Goal: Task Accomplishment & Management: Manage account settings

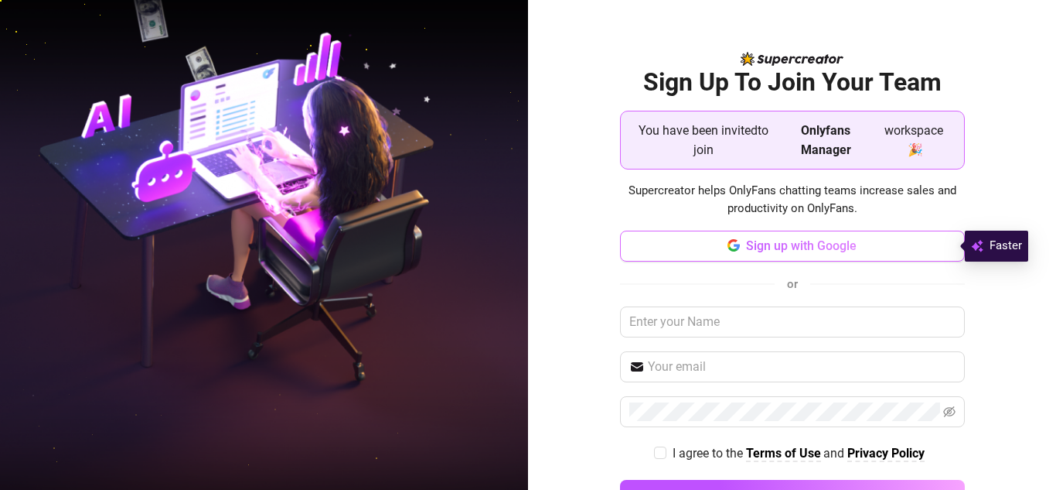
click at [763, 248] on span "Sign up with Google" at bounding box center [801, 245] width 111 height 15
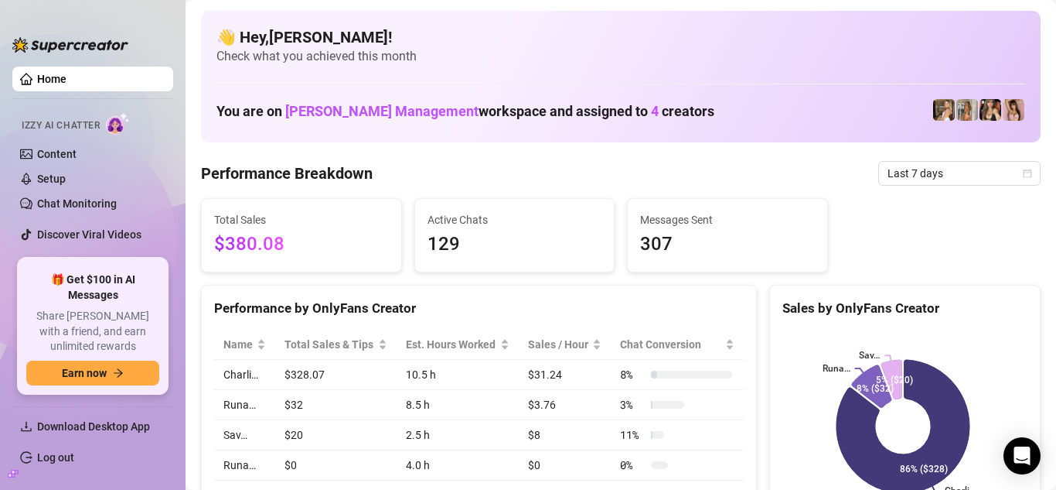
click at [67, 80] on link "Home" at bounding box center [51, 79] width 29 height 12
click at [323, 111] on span "[PERSON_NAME] Management" at bounding box center [381, 111] width 193 height 16
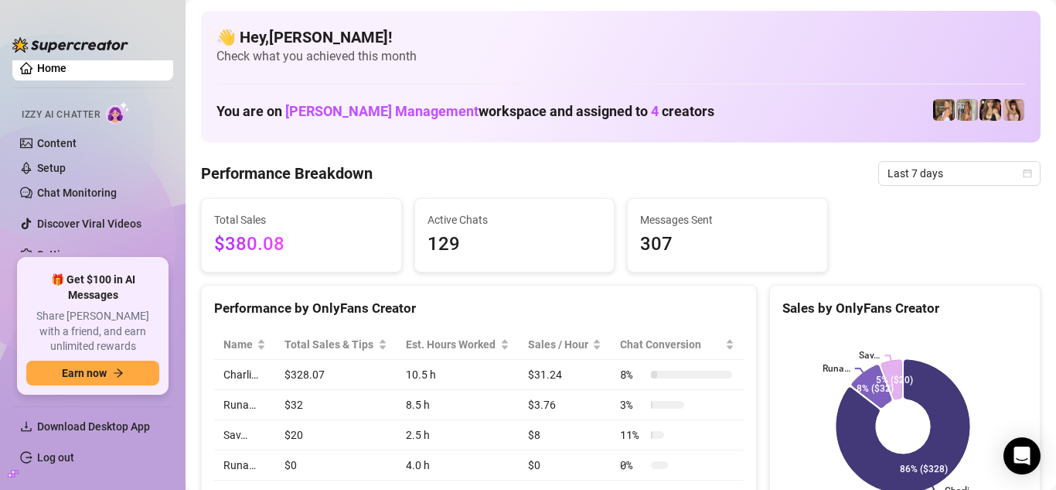
scroll to position [16, 0]
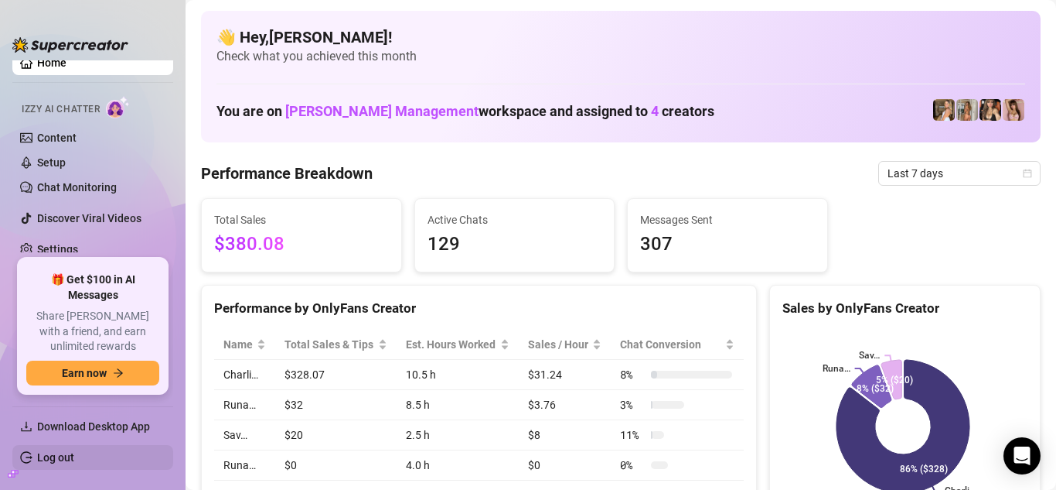
click at [50, 463] on link "Log out" at bounding box center [55, 457] width 37 height 12
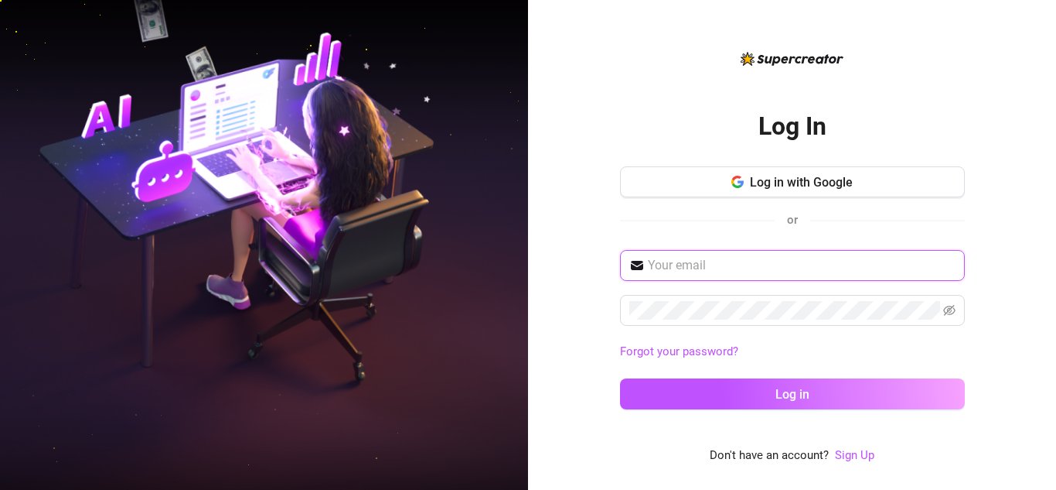
type input "yohanderx10@gmail.com"
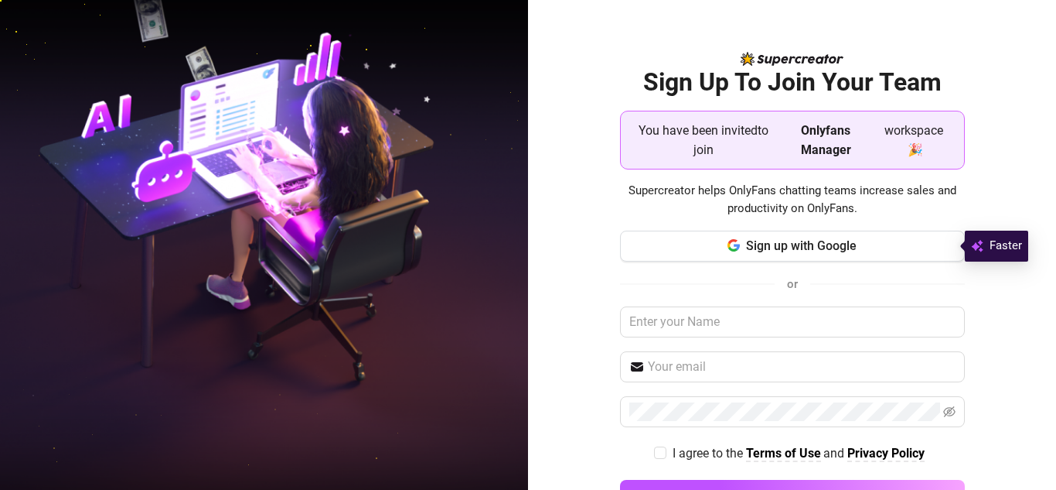
click at [713, 143] on span "You have been invited to join" at bounding box center [704, 140] width 142 height 39
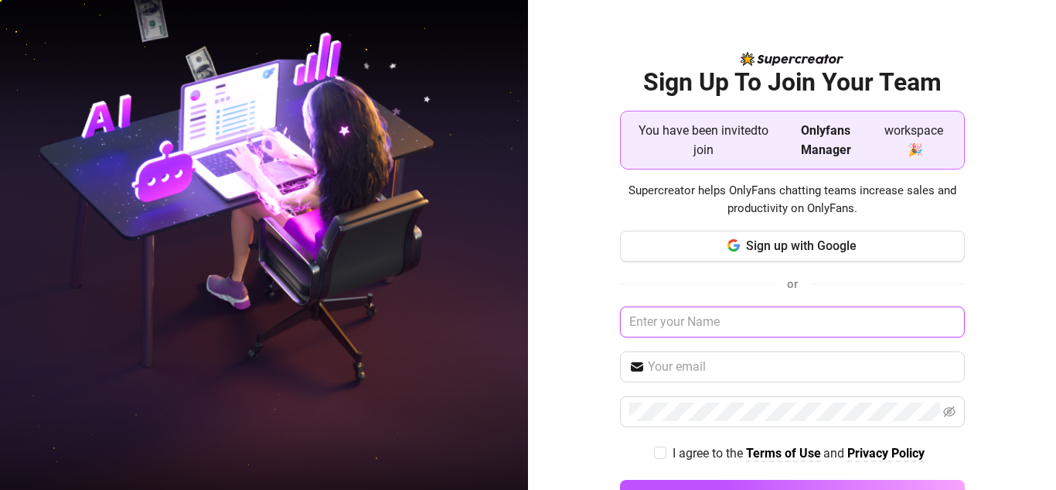
click at [716, 322] on input "text" at bounding box center [792, 321] width 345 height 31
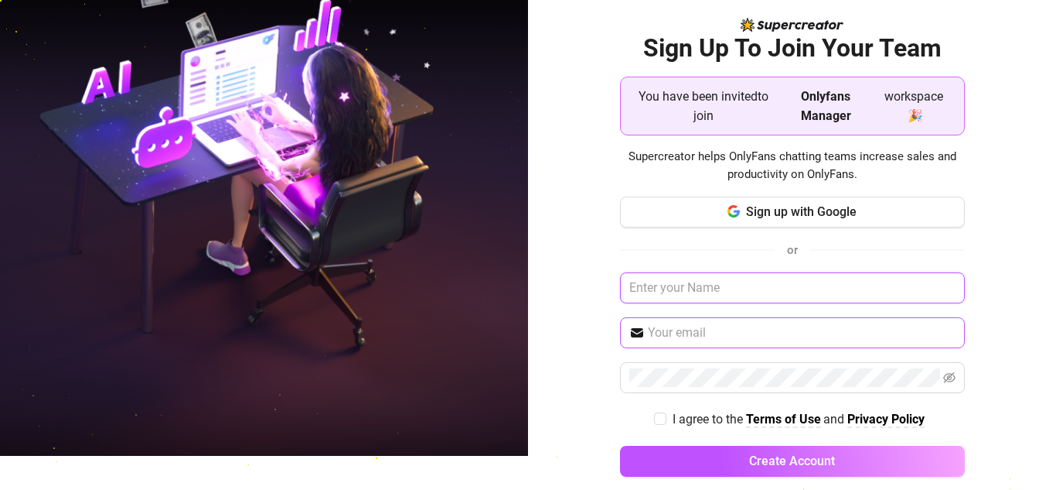
scroll to position [53, 0]
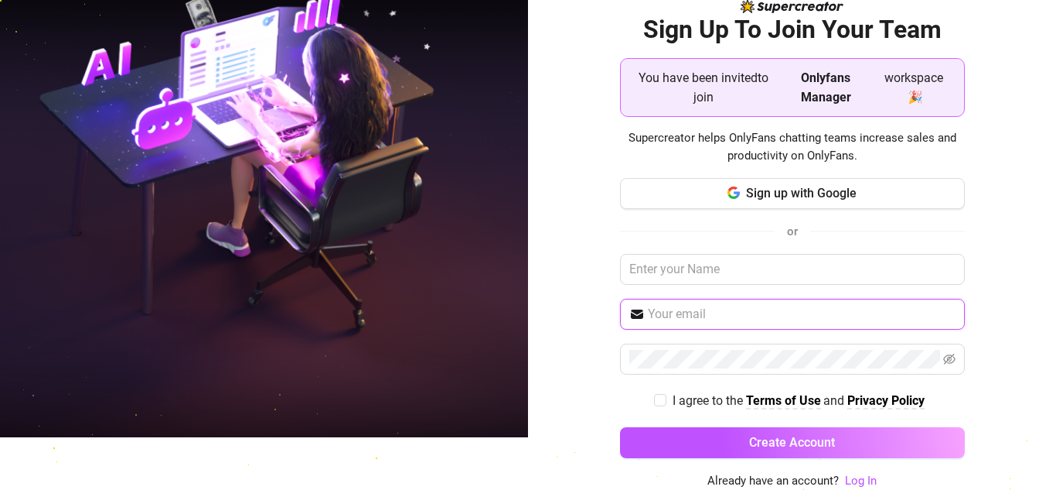
click at [711, 313] on input "text" at bounding box center [802, 314] width 308 height 19
click at [851, 482] on link "Log In" at bounding box center [861, 480] width 32 height 14
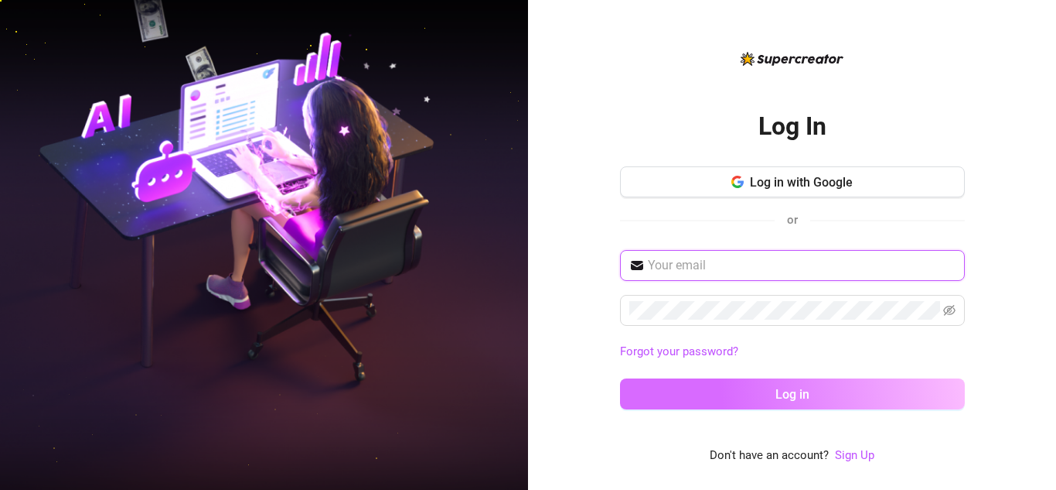
type input "yohanderx10@gmail.com"
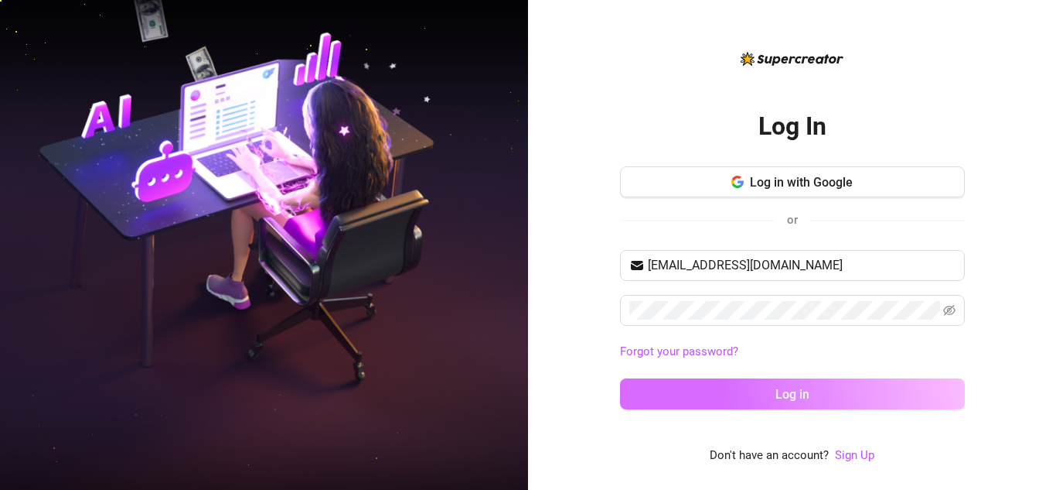
click at [744, 381] on button "Log in" at bounding box center [792, 393] width 345 height 31
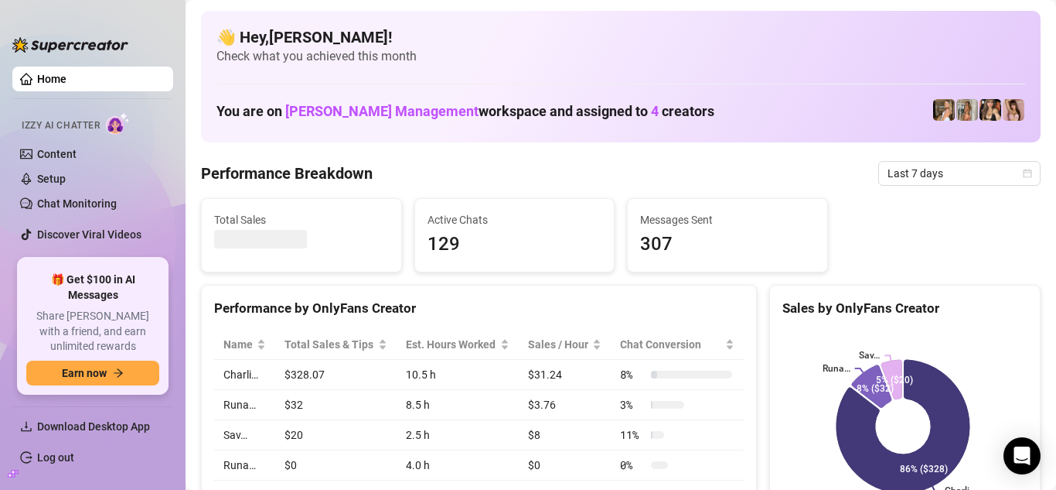
scroll to position [16, 0]
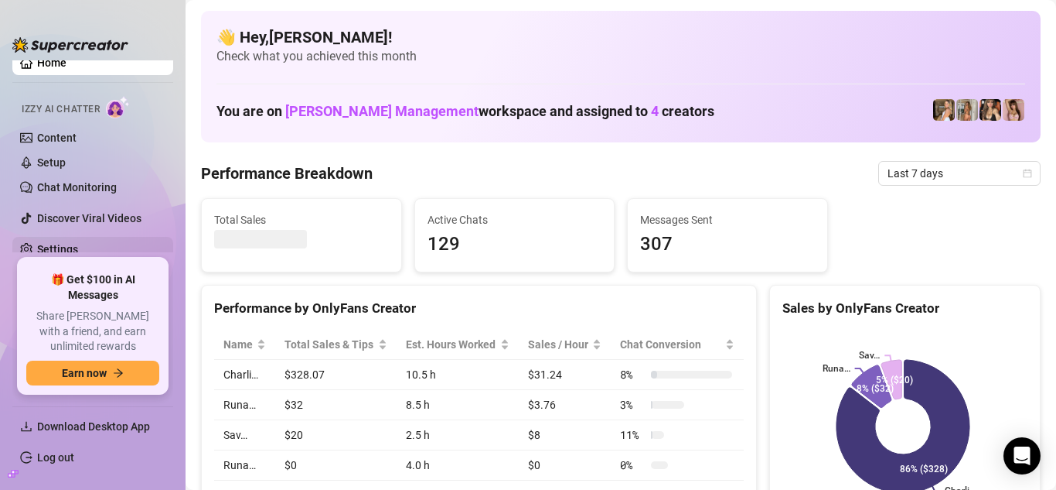
click at [78, 248] on link "Settings" at bounding box center [57, 249] width 41 height 12
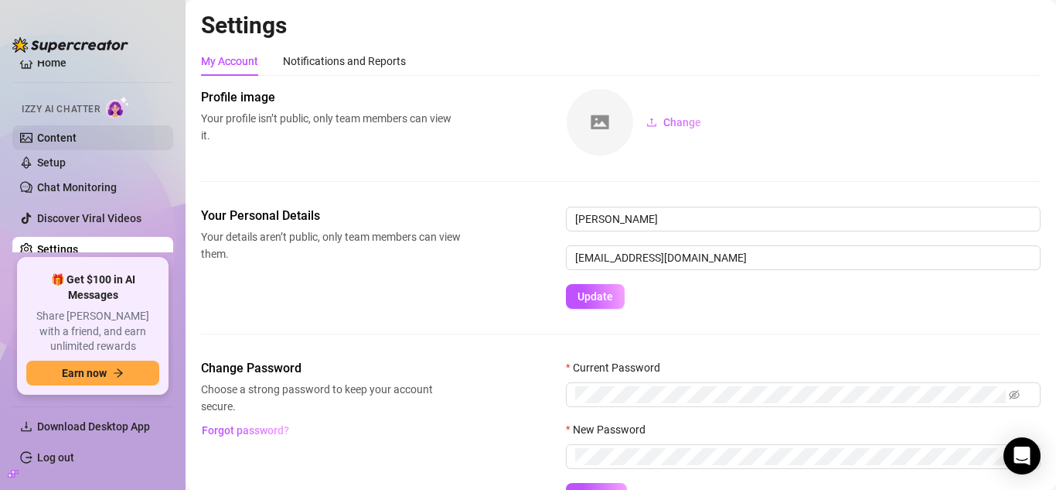
click at [77, 144] on link "Content" at bounding box center [56, 137] width 39 height 12
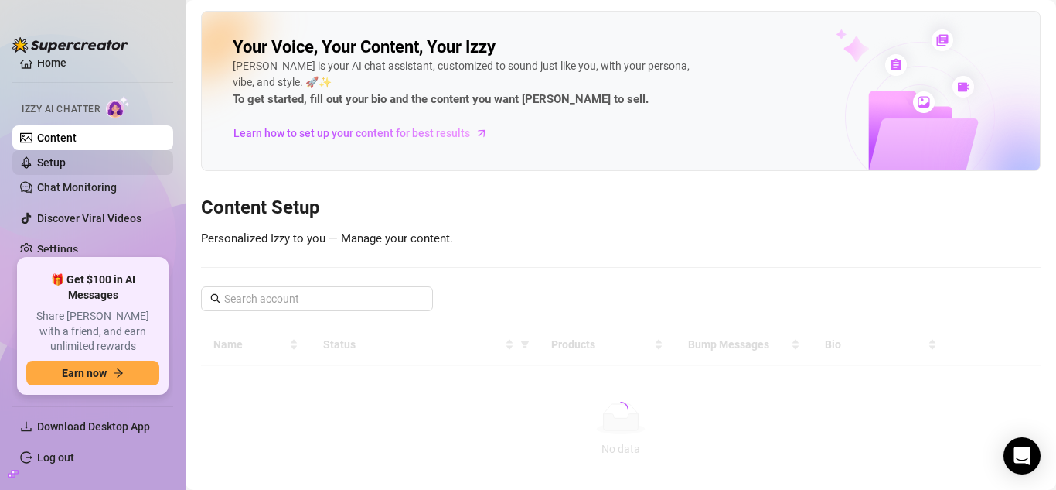
click at [66, 156] on link "Setup" at bounding box center [51, 162] width 29 height 12
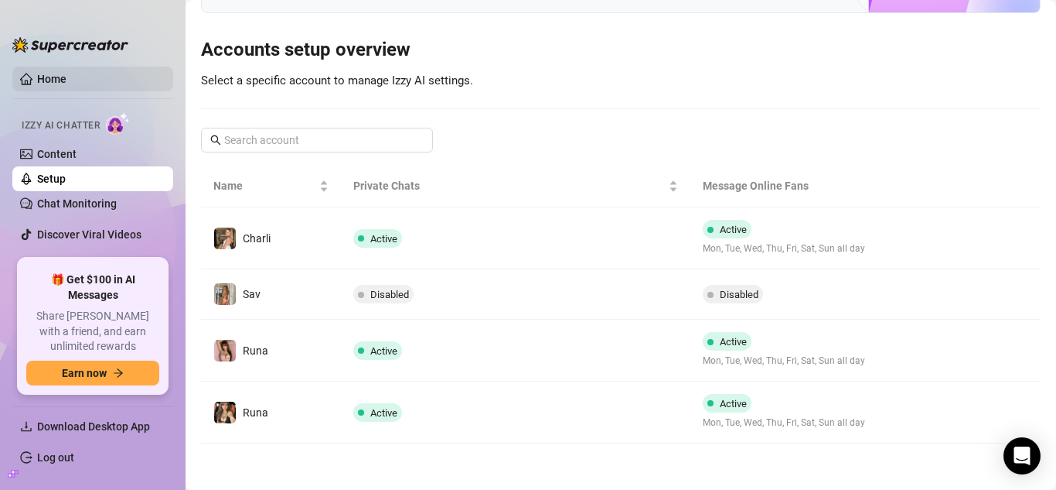
click at [59, 84] on link "Home" at bounding box center [51, 79] width 29 height 12
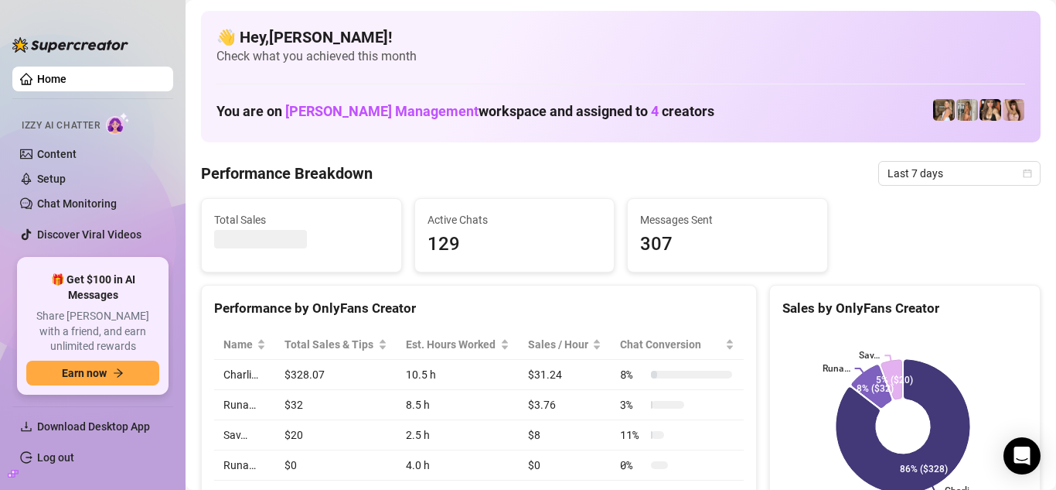
click at [326, 114] on span "[PERSON_NAME] Management" at bounding box center [381, 111] width 193 height 16
click at [595, 104] on h1 "You are on Heiss Management workspace and assigned to 4 creators" at bounding box center [466, 111] width 498 height 17
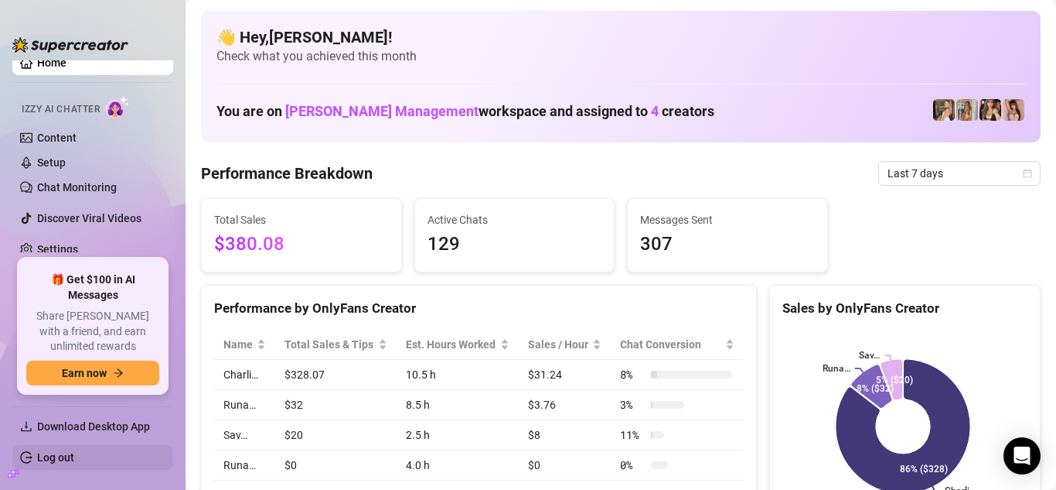
click at [51, 461] on link "Log out" at bounding box center [55, 457] width 37 height 12
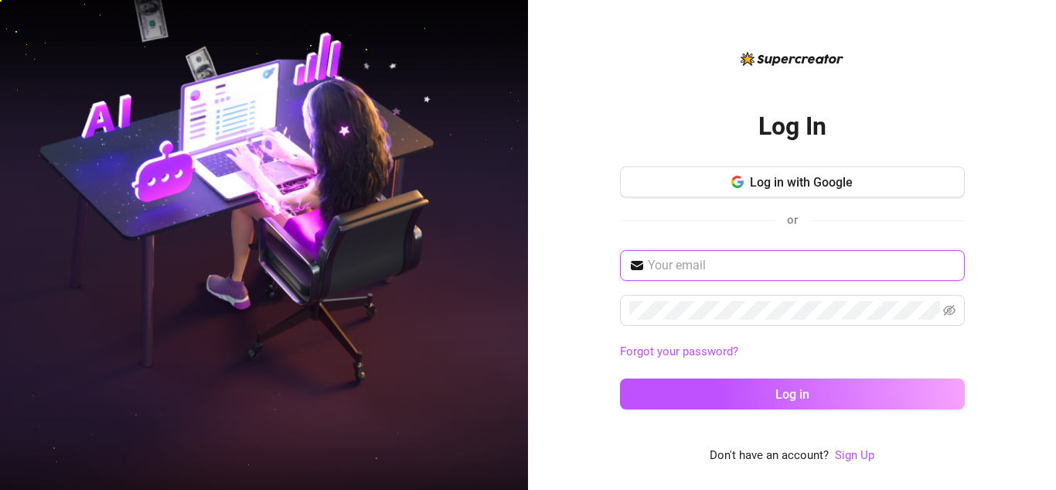
type input "[EMAIL_ADDRESS][DOMAIN_NAME]"
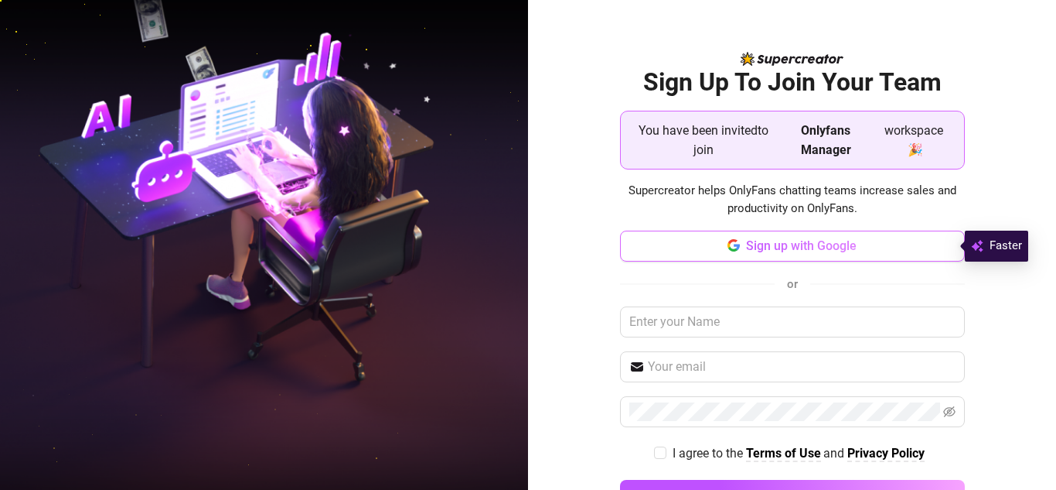
click at [780, 252] on span "Sign up with Google" at bounding box center [801, 245] width 111 height 15
